Goal: Find contact information: Find contact information

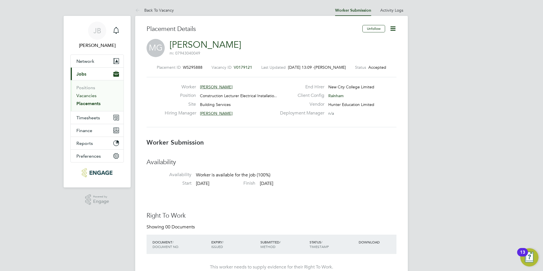
click at [93, 96] on link "Vacancies" at bounding box center [86, 95] width 20 height 5
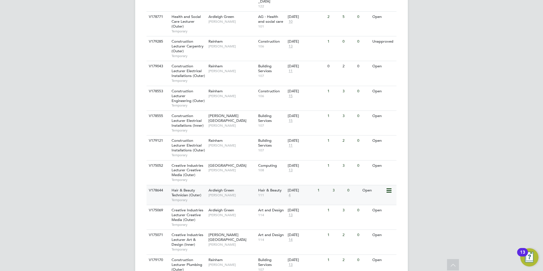
scroll to position [243, 0]
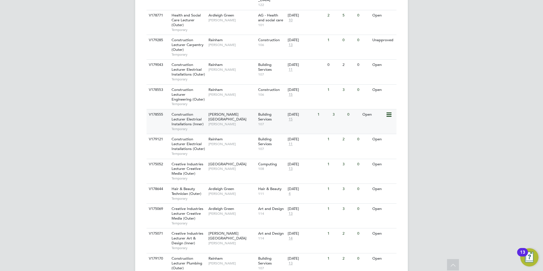
click at [190, 112] on span "Construction Lecturer Electrical Installations (Inner)" at bounding box center [188, 119] width 32 height 14
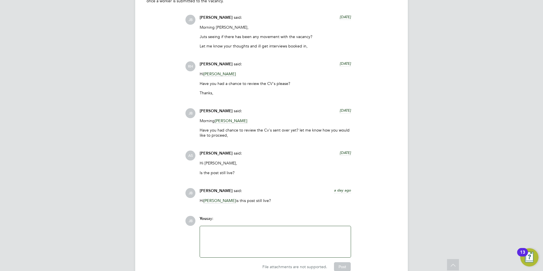
scroll to position [1291, 0]
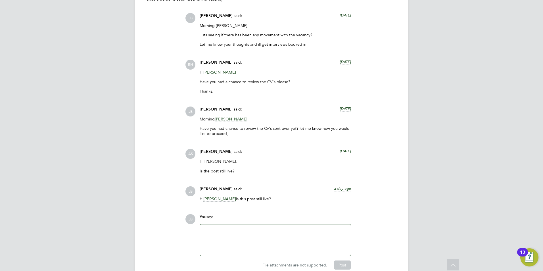
click at [222, 198] on span "[PERSON_NAME]" at bounding box center [219, 198] width 33 height 5
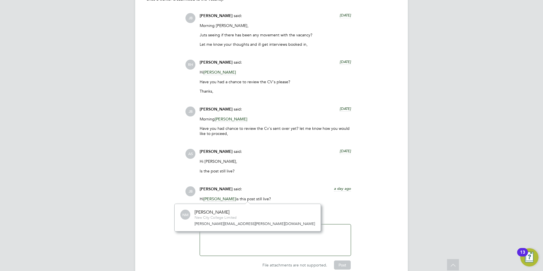
scroll to position [5, 26]
click at [224, 223] on link "[PERSON_NAME][EMAIL_ADDRESS][PERSON_NAME][DOMAIN_NAME]" at bounding box center [255, 223] width 120 height 5
click at [228, 224] on link "[PERSON_NAME][EMAIL_ADDRESS][PERSON_NAME][DOMAIN_NAME]" at bounding box center [255, 223] width 120 height 5
click at [216, 213] on div "[PERSON_NAME]" at bounding box center [216, 212] width 42 height 6
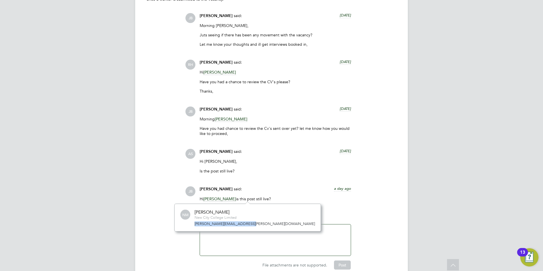
drag, startPoint x: 235, startPoint y: 226, endPoint x: 185, endPoint y: 223, distance: 50.1
click at [185, 223] on div "NM [PERSON_NAME] New City College Limited [PERSON_NAME][EMAIL_ADDRESS][PERSON_N…" at bounding box center [247, 218] width 135 height 18
drag, startPoint x: 185, startPoint y: 223, endPoint x: 201, endPoint y: 224, distance: 16.2
copy link "[PERSON_NAME][EMAIL_ADDRESS][PERSON_NAME][DOMAIN_NAME]"
click at [325, 173] on p "Is the post still live?" at bounding box center [275, 170] width 151 height 5
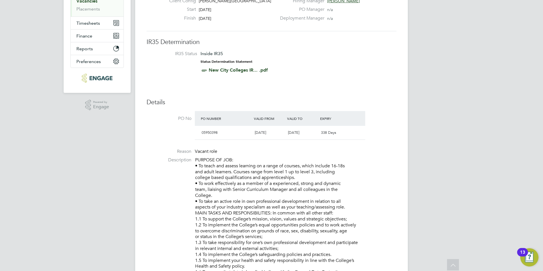
scroll to position [0, 0]
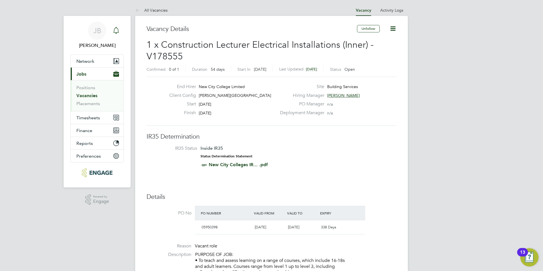
click at [109, 33] on link "[PERSON_NAME]" at bounding box center [96, 35] width 53 height 27
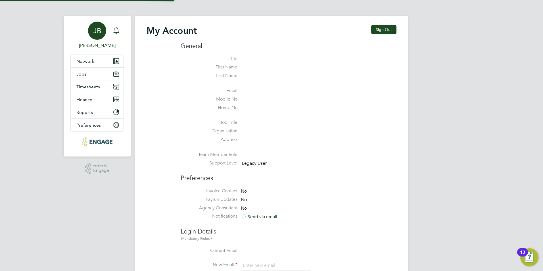
click at [116, 31] on icon "Main navigation" at bounding box center [116, 30] width 7 height 7
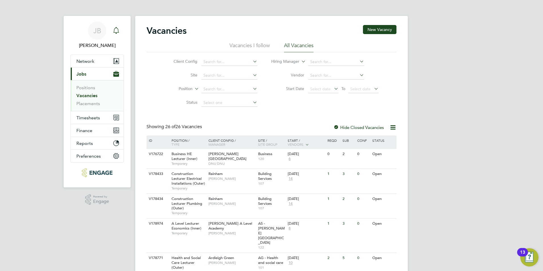
click at [114, 26] on div "Main navigation" at bounding box center [115, 30] width 11 height 11
click at [118, 29] on icon "Main navigation" at bounding box center [115, 30] width 5 height 6
